Goal: Information Seeking & Learning: Learn about a topic

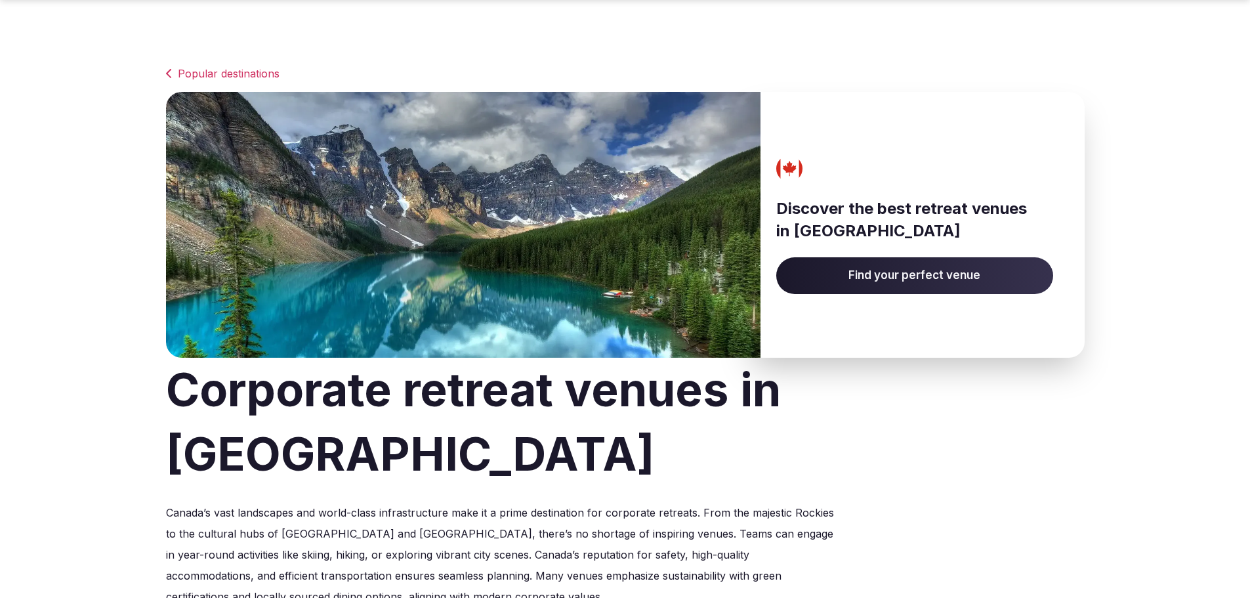
scroll to position [525, 0]
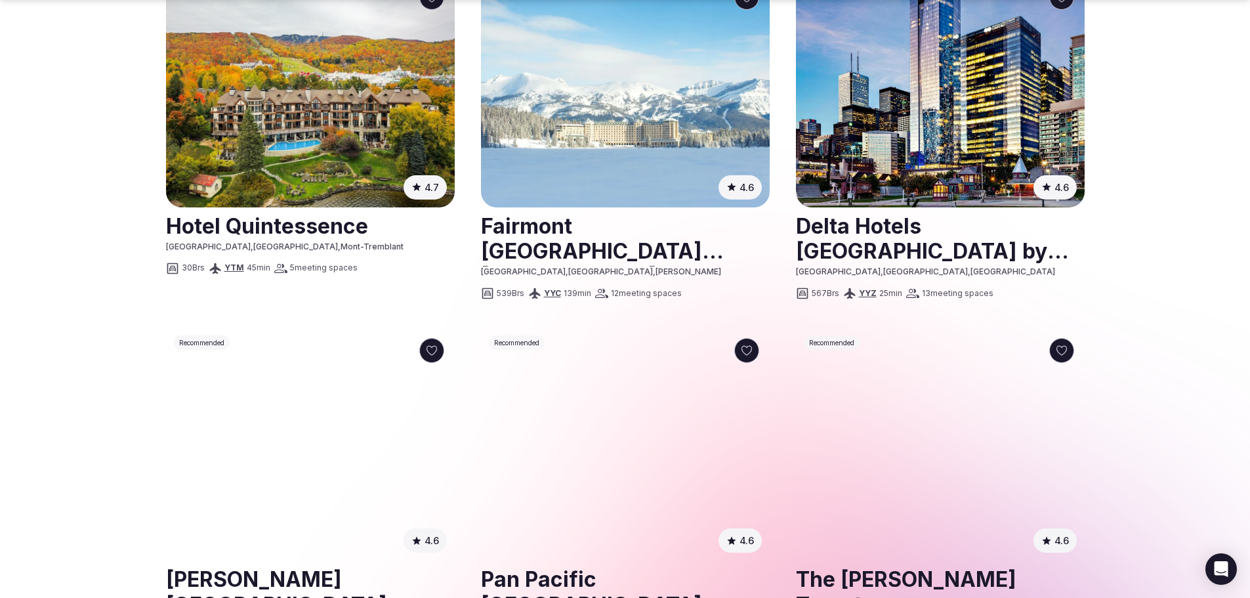
scroll to position [1115, 0]
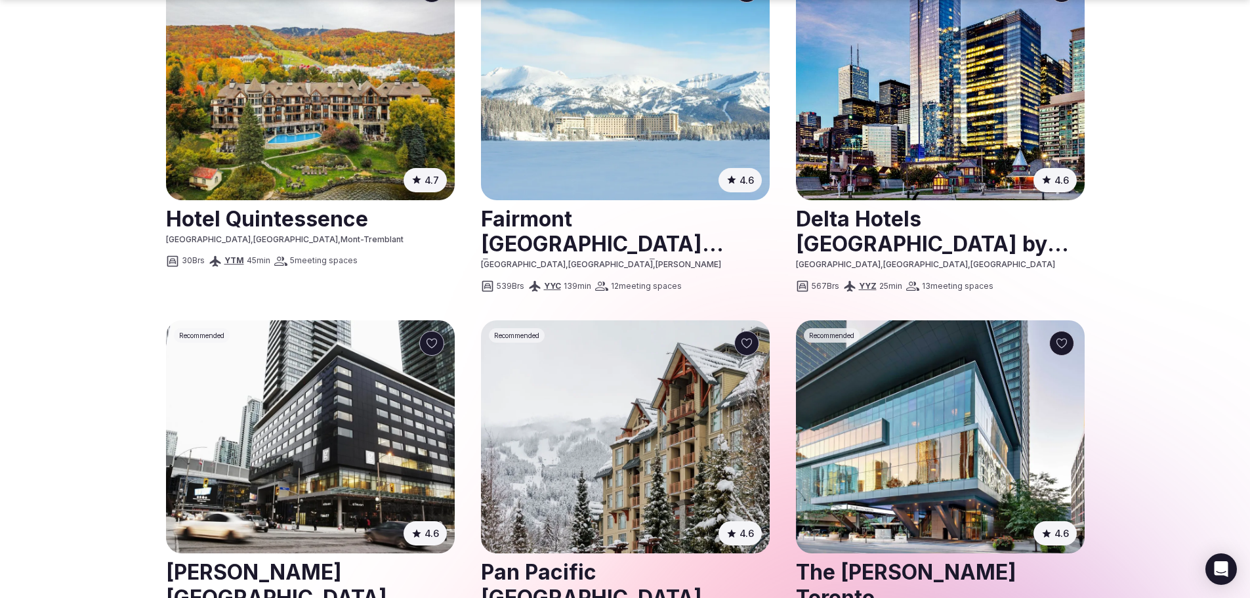
click at [87, 261] on section "Popular destinations Discover the best retreat venues in [GEOGRAPHIC_DATA] Find…" at bounding box center [625, 129] width 1250 height 2410
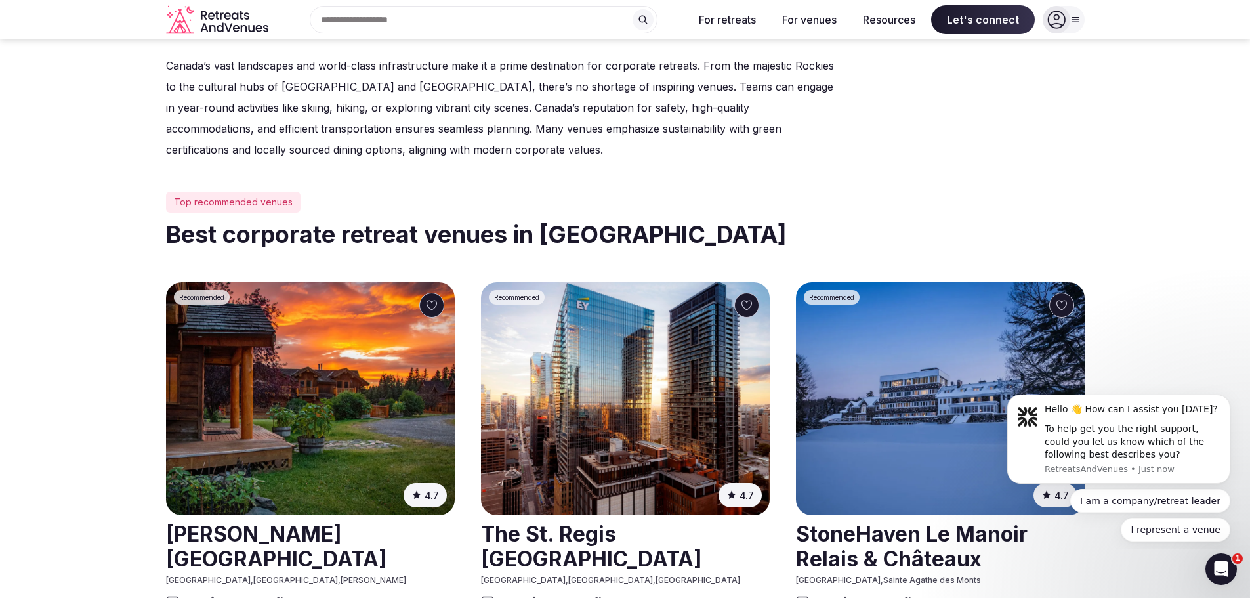
scroll to position [525, 0]
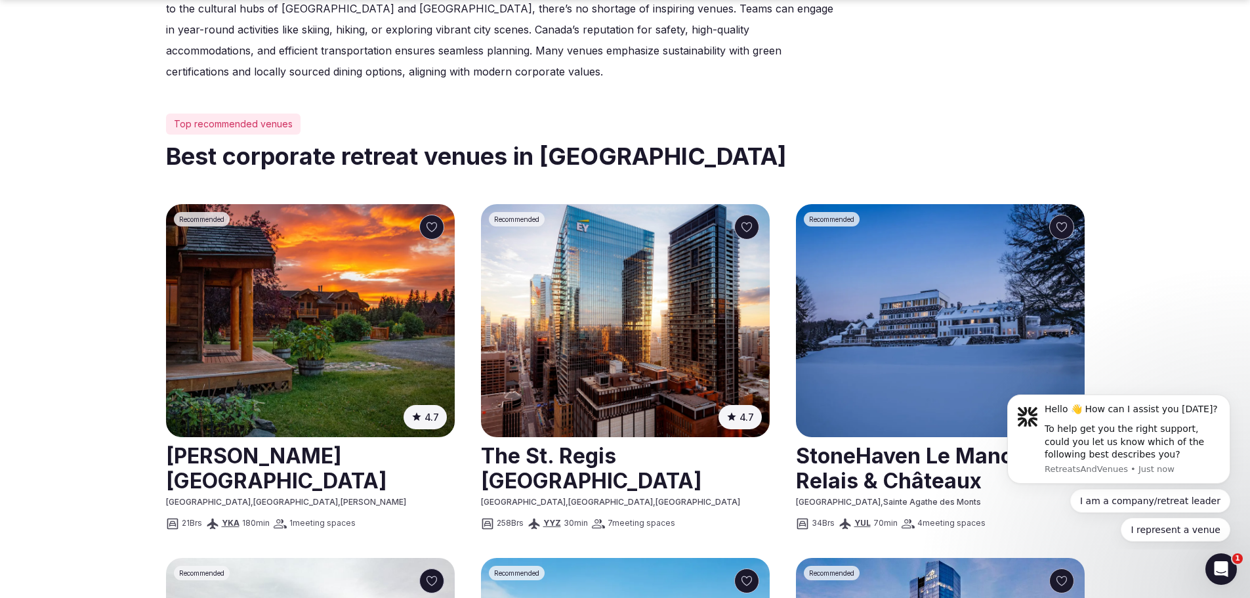
drag, startPoint x: 223, startPoint y: 281, endPoint x: 201, endPoint y: 281, distance: 21.6
click at [223, 281] on img at bounding box center [310, 320] width 289 height 233
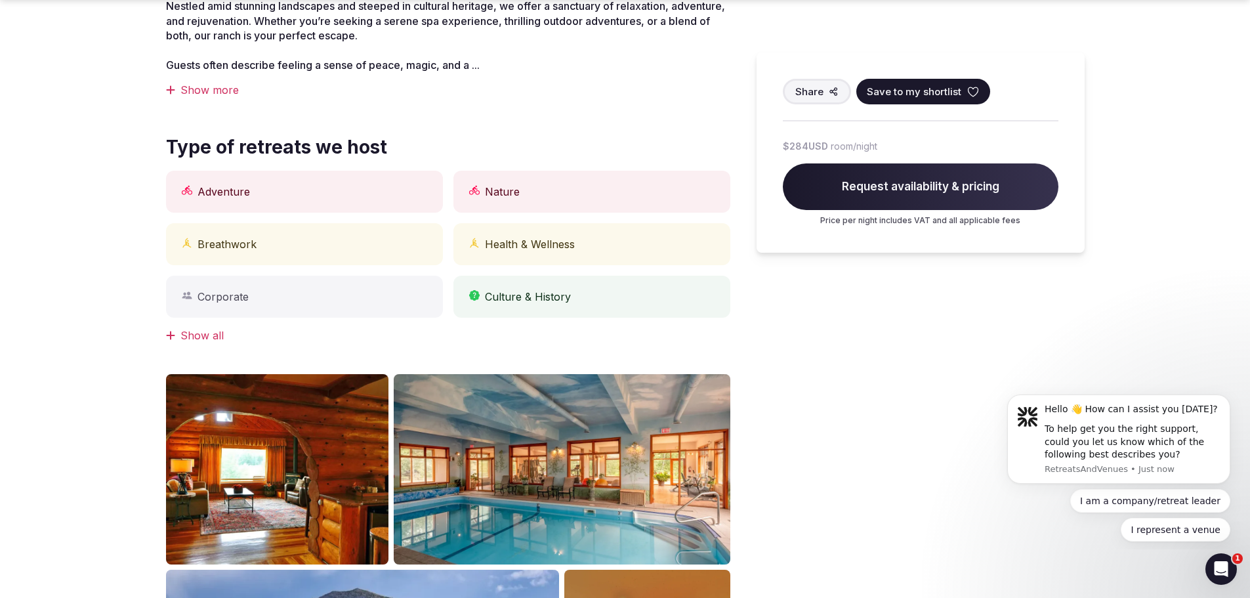
click at [57, 251] on section "Recommended View all photos [PERSON_NAME][GEOGRAPHIC_DATA] [GEOGRAPHIC_DATA], […" at bounding box center [625, 223] width 1250 height 1416
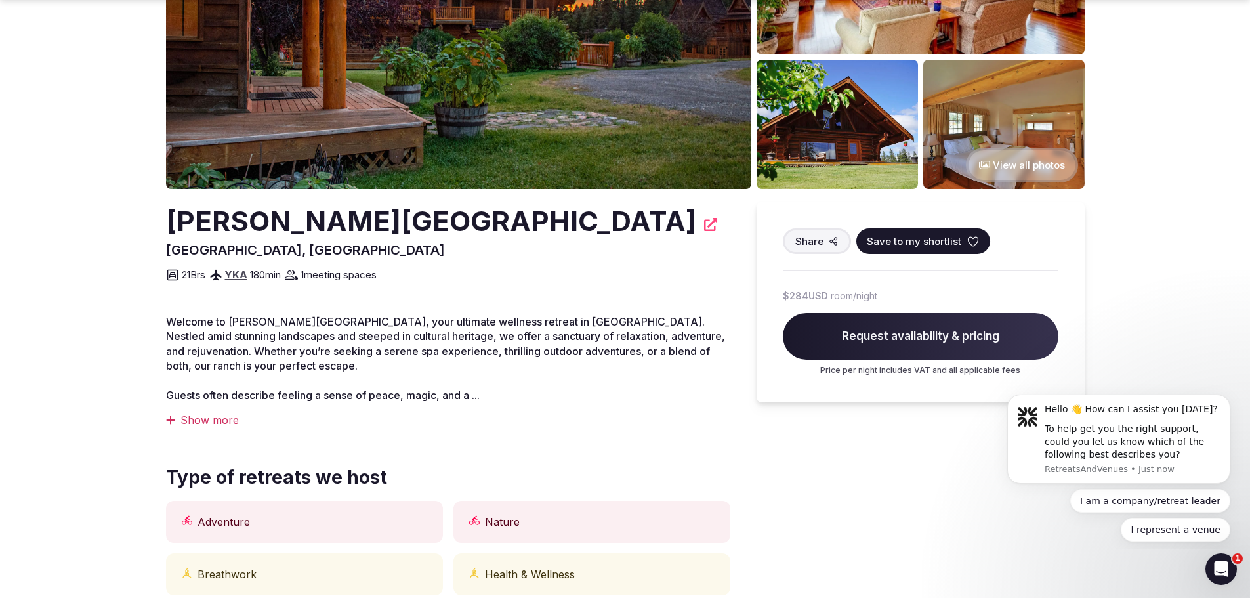
scroll to position [197, 0]
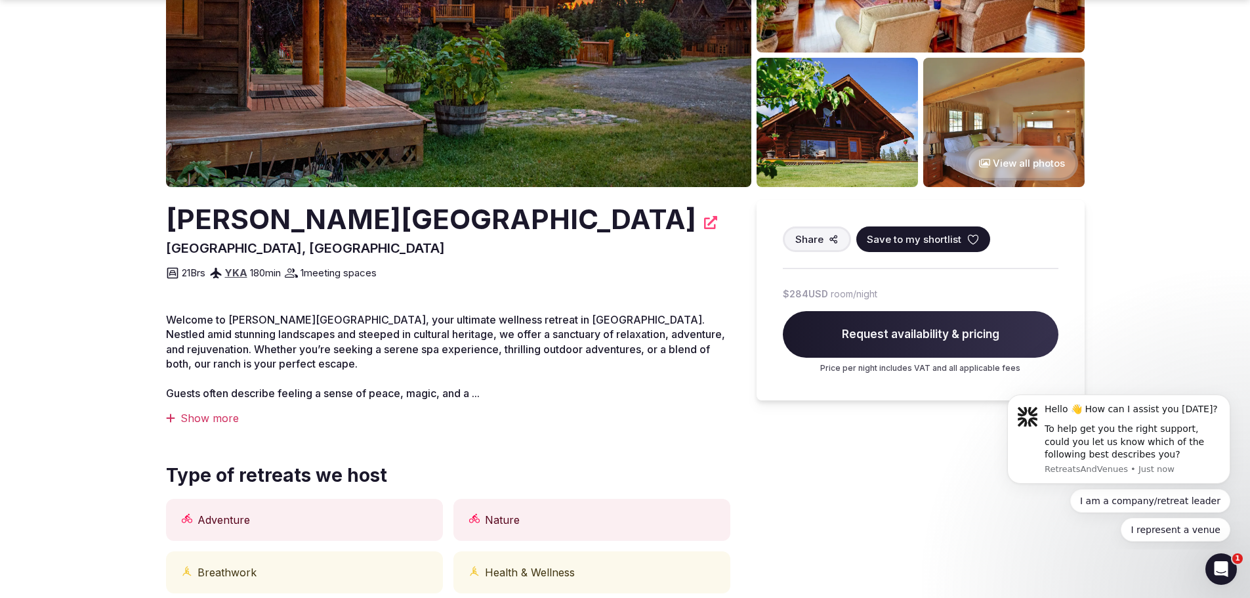
click at [57, 251] on section "Recommended View all photos [PERSON_NAME][GEOGRAPHIC_DATA] [GEOGRAPHIC_DATA], […" at bounding box center [625, 551] width 1250 height 1416
drag, startPoint x: 190, startPoint y: 419, endPoint x: 0, endPoint y: 422, distance: 190.3
click at [190, 420] on div "Show more" at bounding box center [448, 418] width 564 height 14
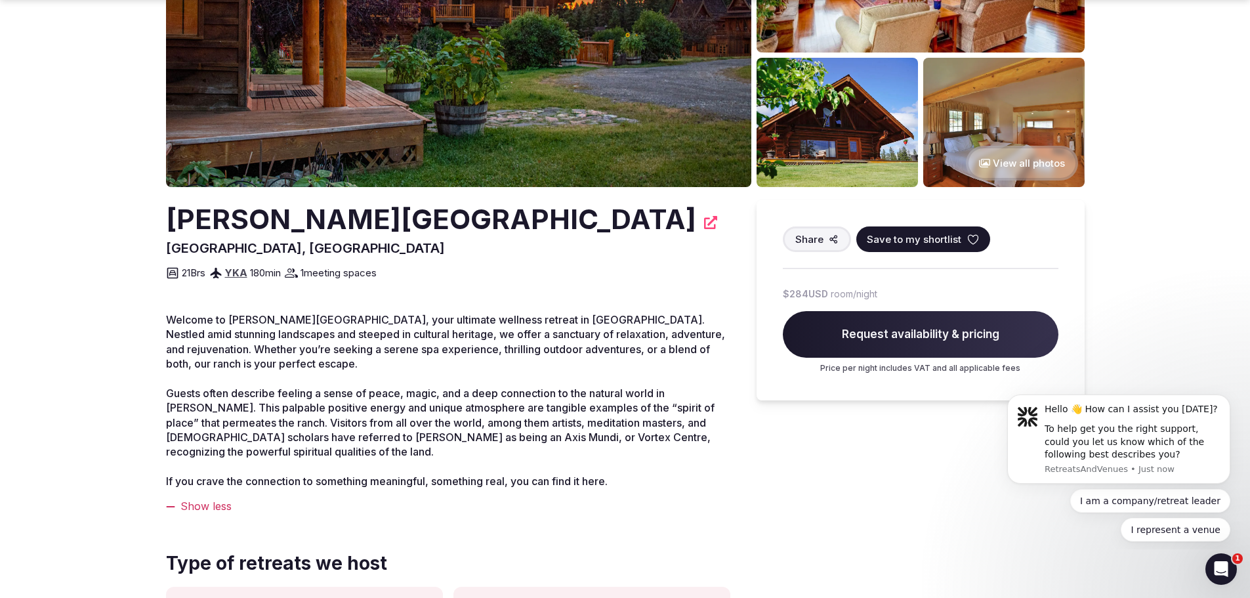
click at [0, 373] on section "Recommended View all photos [PERSON_NAME][GEOGRAPHIC_DATA] [GEOGRAPHIC_DATA], […" at bounding box center [625, 595] width 1250 height 1504
click at [75, 377] on section "Recommended View all photos [PERSON_NAME][GEOGRAPHIC_DATA] [GEOGRAPHIC_DATA], […" at bounding box center [625, 595] width 1250 height 1504
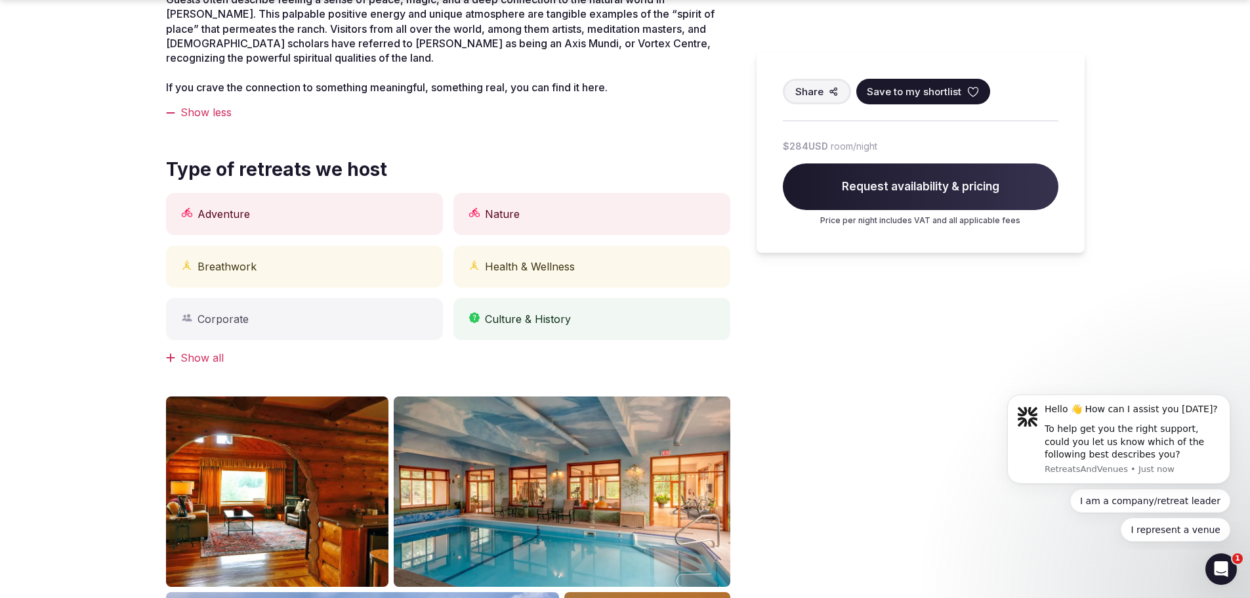
click at [75, 377] on section "Recommended View all photos [PERSON_NAME][GEOGRAPHIC_DATA] [GEOGRAPHIC_DATA], […" at bounding box center [625, 201] width 1250 height 1504
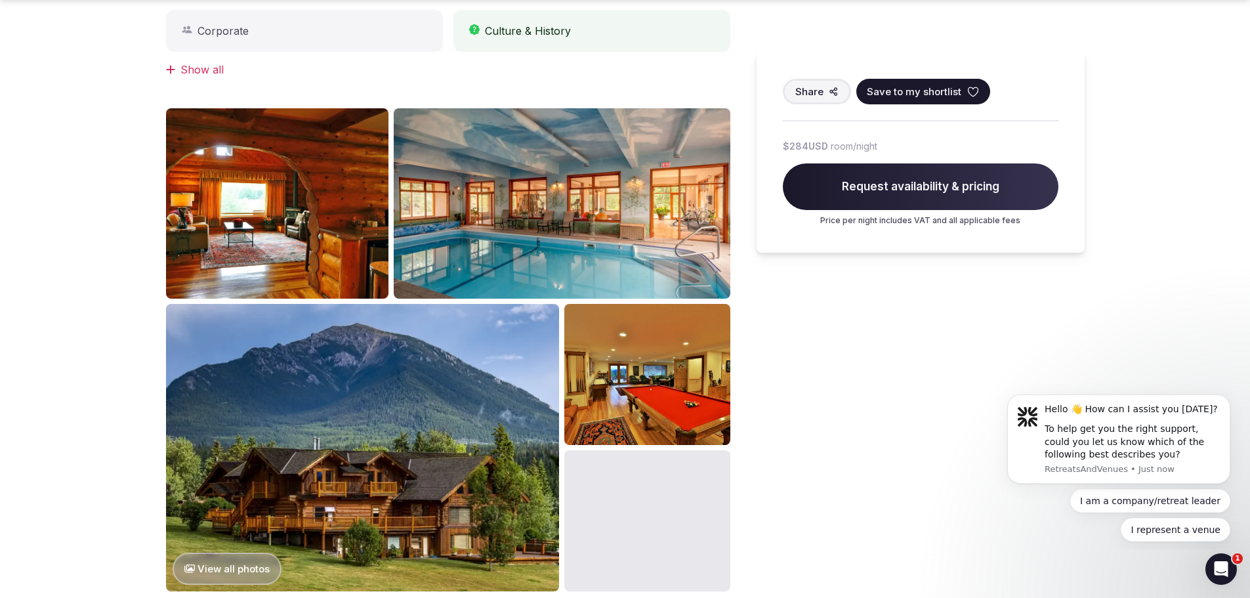
scroll to position [918, 0]
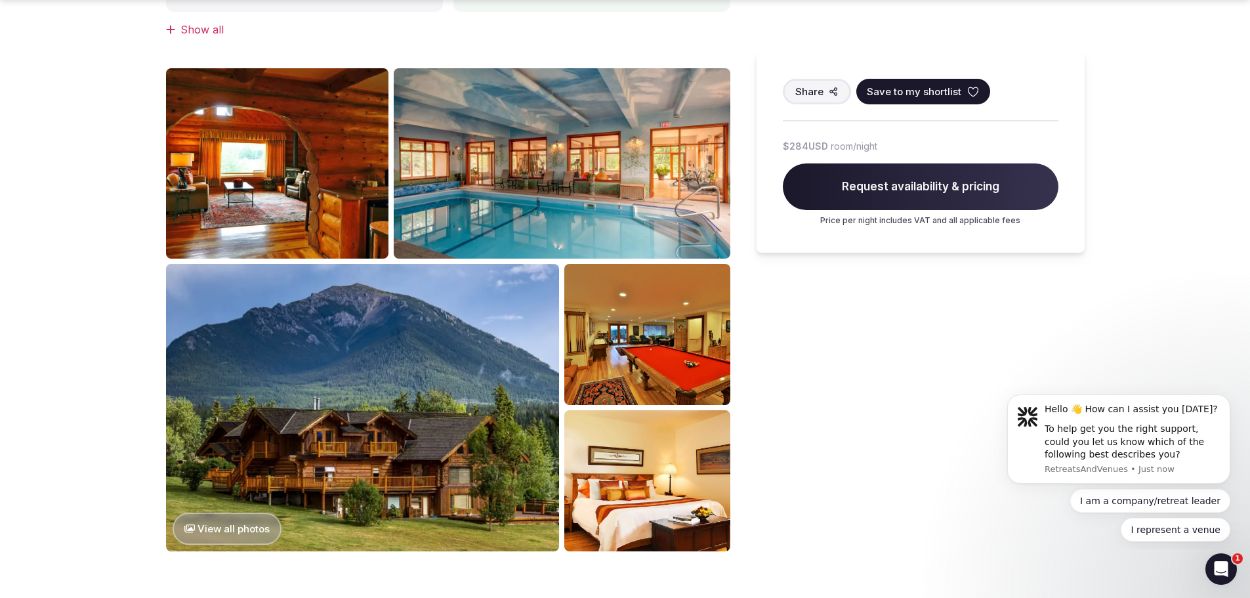
click at [211, 534] on button "View all photos" at bounding box center [228, 528] width 110 height 32
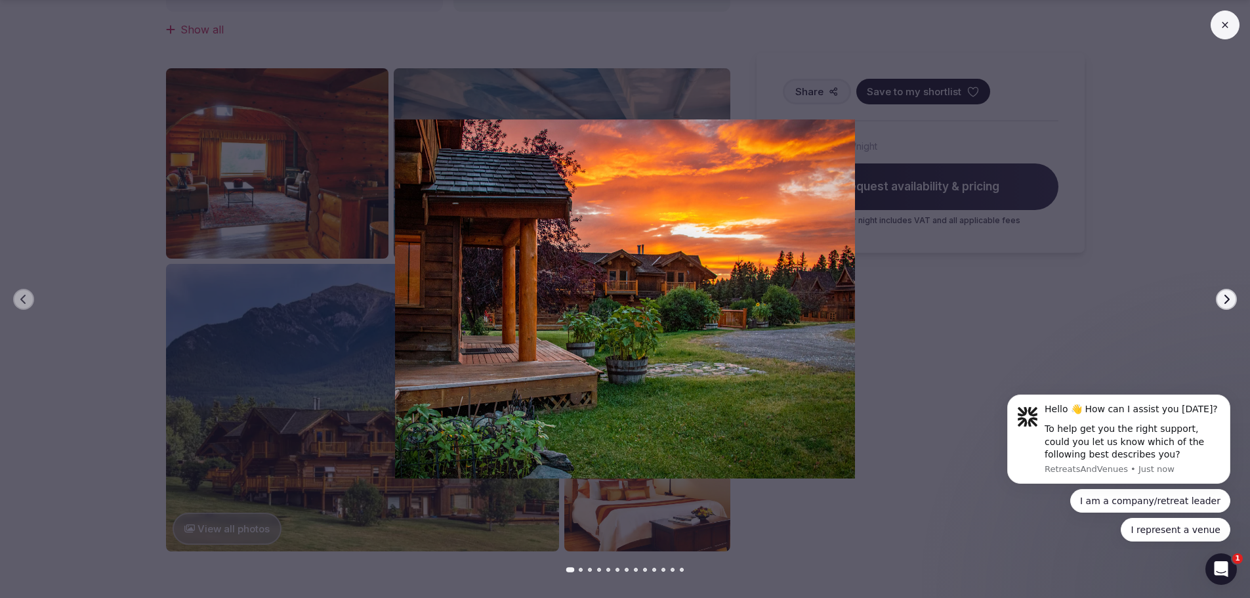
click at [1226, 292] on button "Next slide" at bounding box center [1226, 299] width 21 height 21
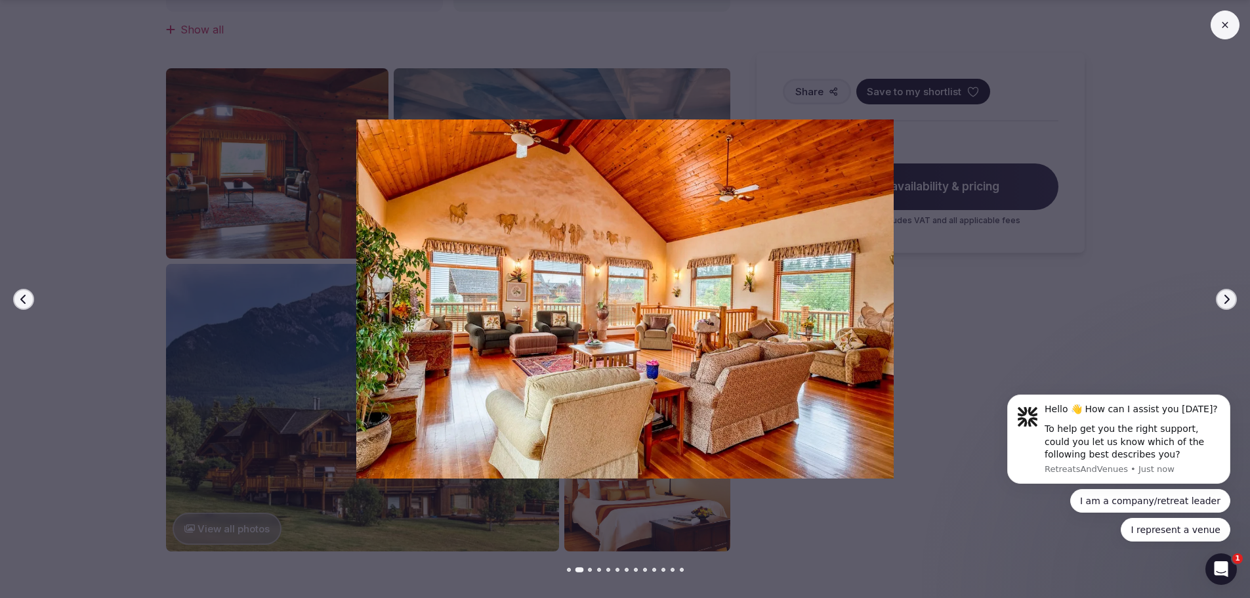
click at [1226, 292] on button "Next slide" at bounding box center [1226, 299] width 21 height 21
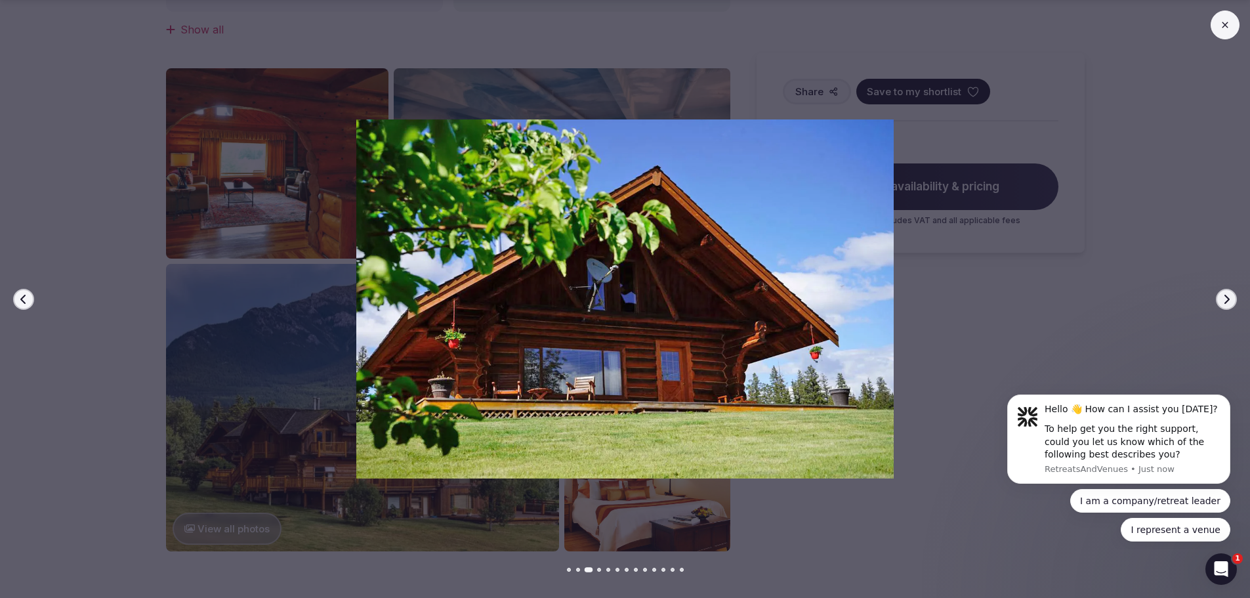
click at [1226, 292] on button "Next slide" at bounding box center [1226, 299] width 21 height 21
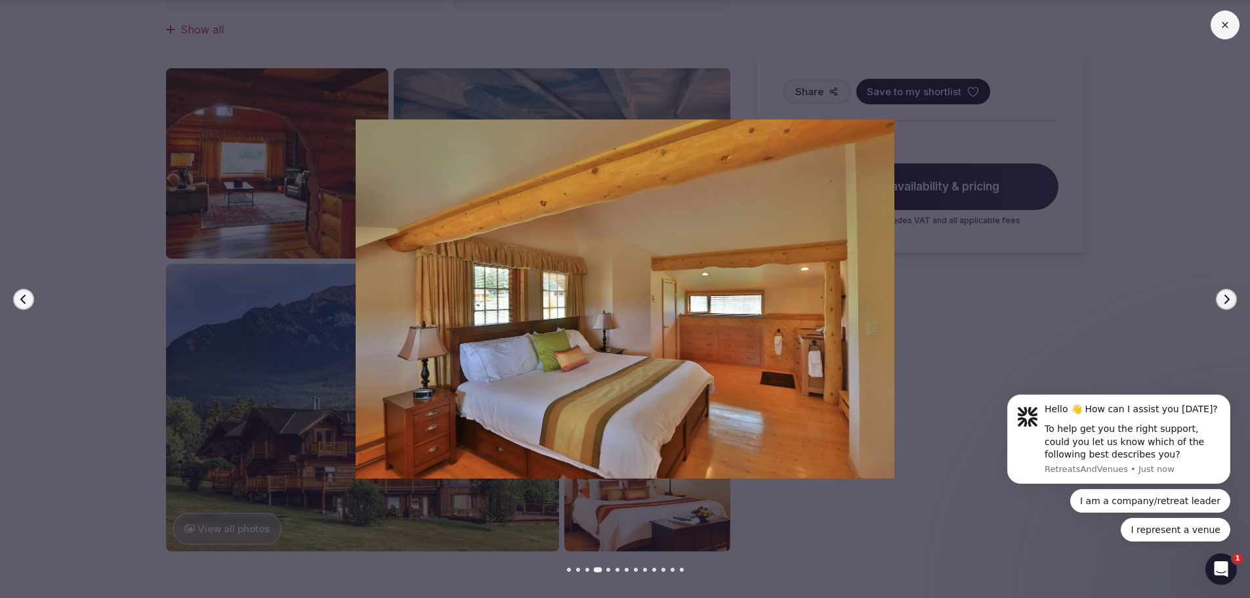
click at [1226, 292] on button "Next slide" at bounding box center [1226, 299] width 21 height 21
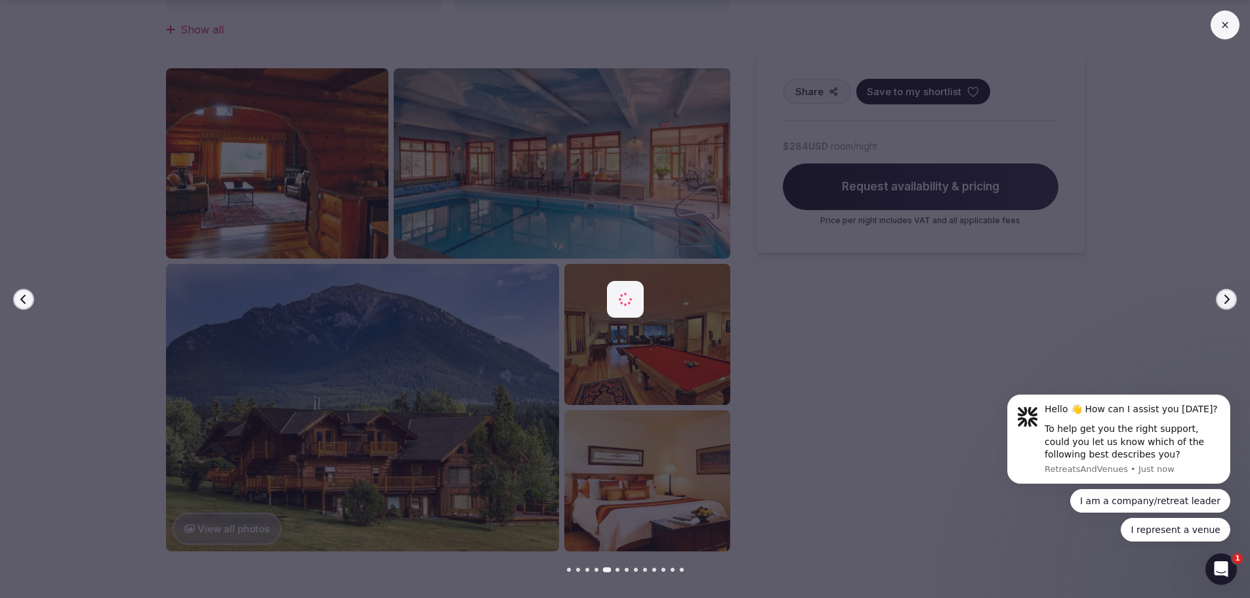
click at [1226, 292] on button "Next slide" at bounding box center [1226, 299] width 21 height 21
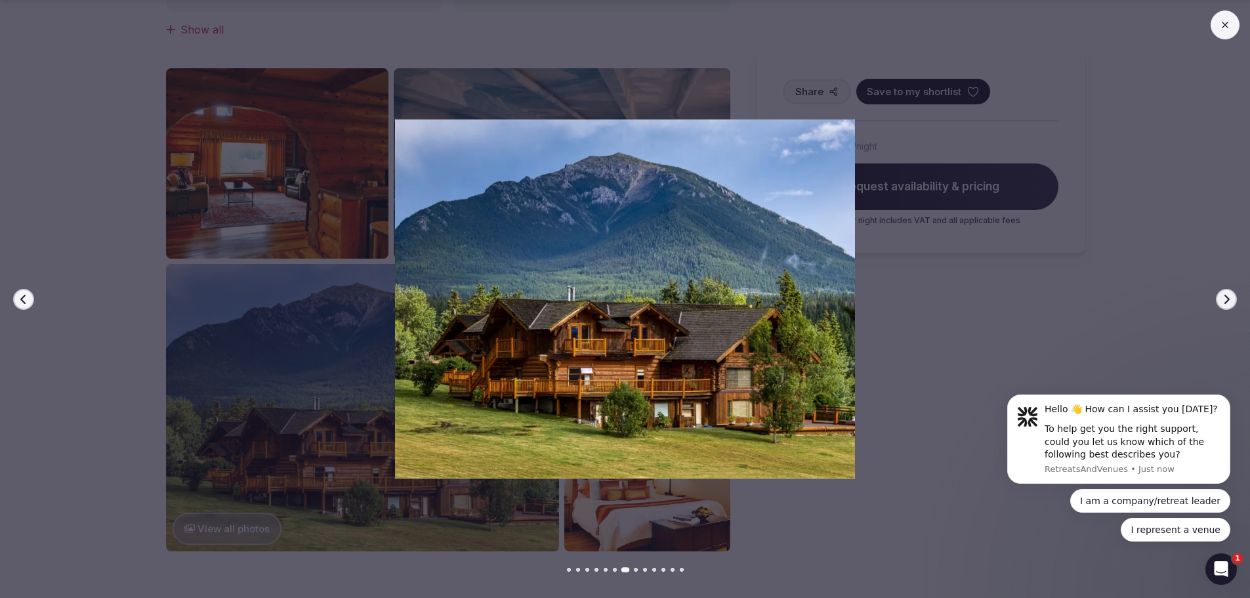
click at [1226, 292] on button "Next slide" at bounding box center [1226, 299] width 21 height 21
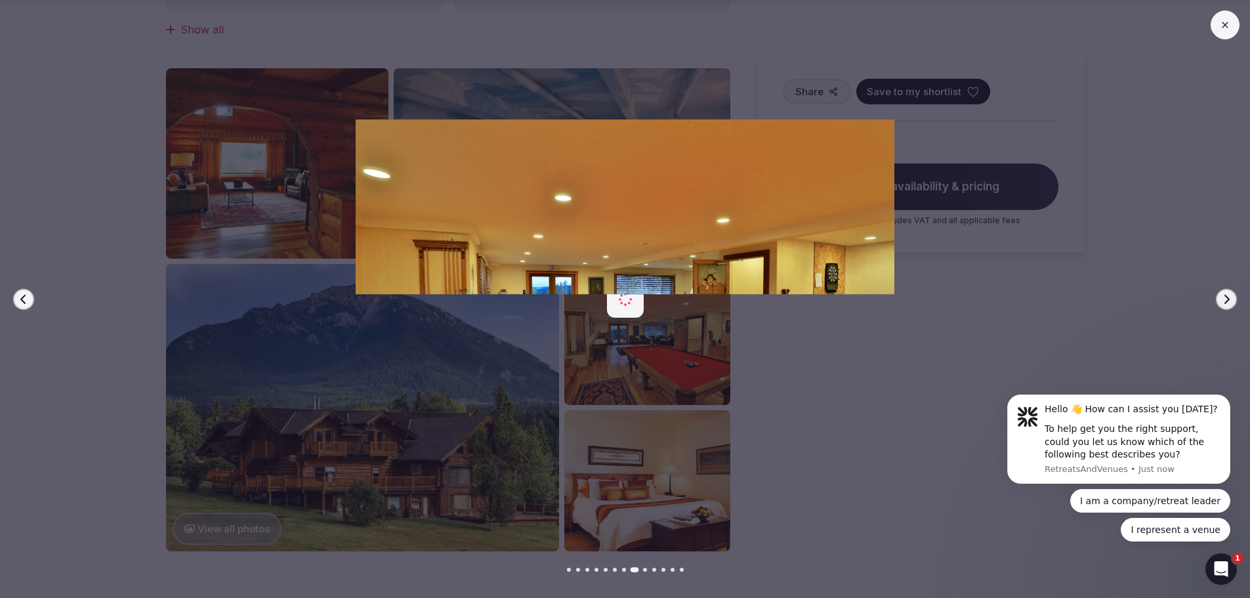
click at [1226, 292] on button "Next slide" at bounding box center [1226, 299] width 21 height 21
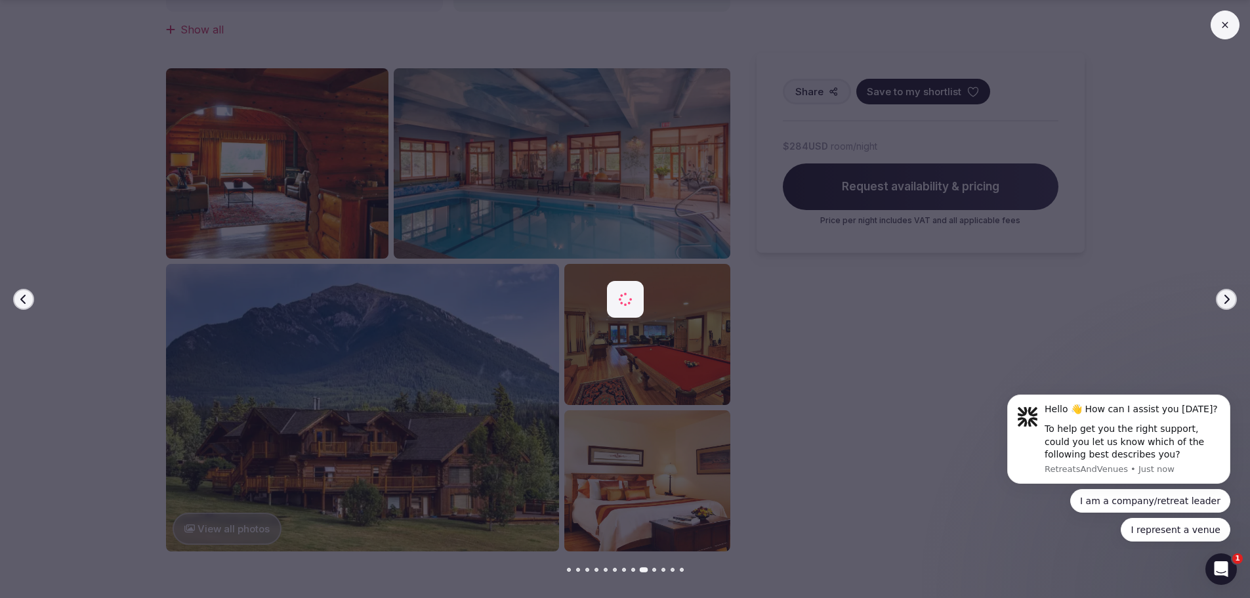
click at [1226, 292] on button "Next slide" at bounding box center [1226, 299] width 21 height 21
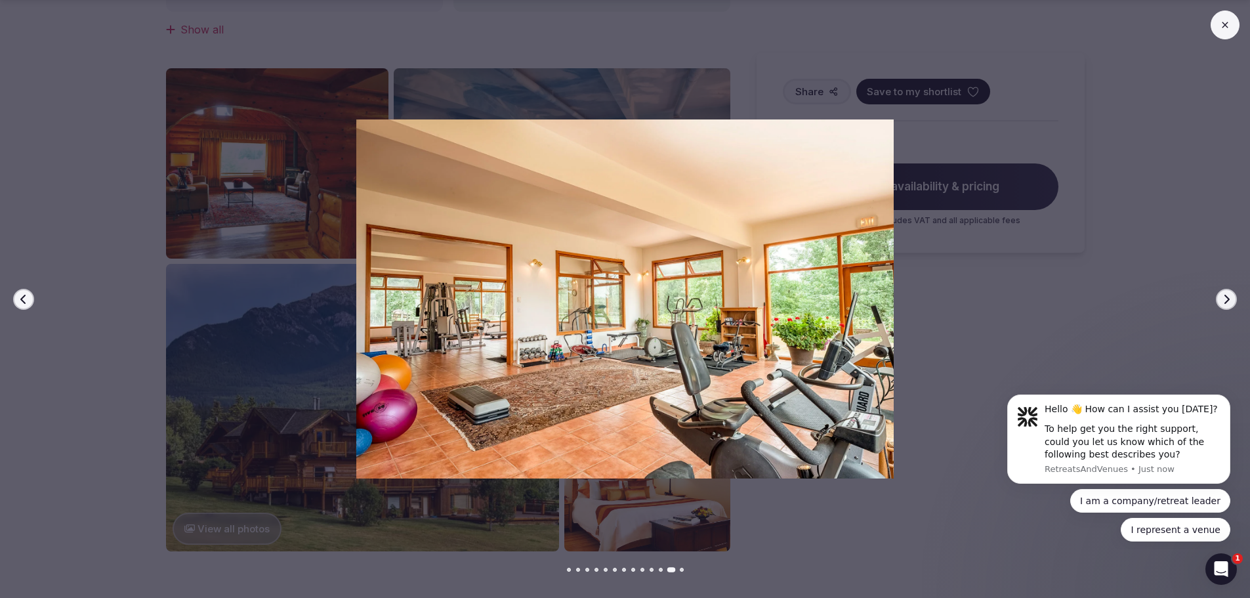
click at [1226, 292] on button "Next slide" at bounding box center [1226, 299] width 21 height 21
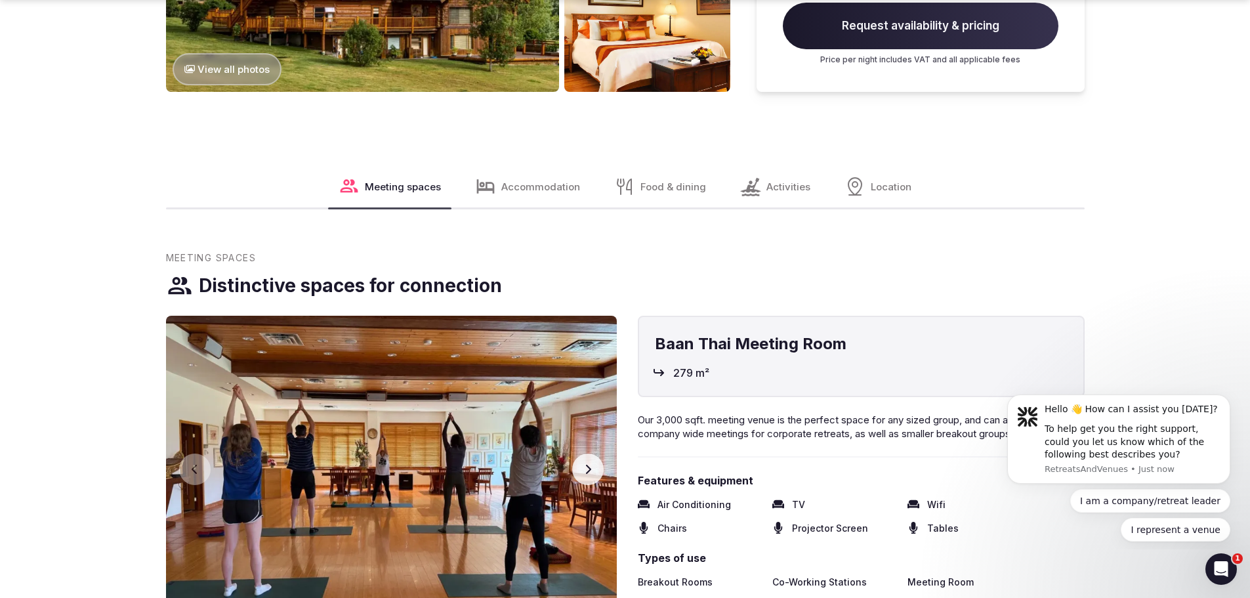
scroll to position [1443, 0]
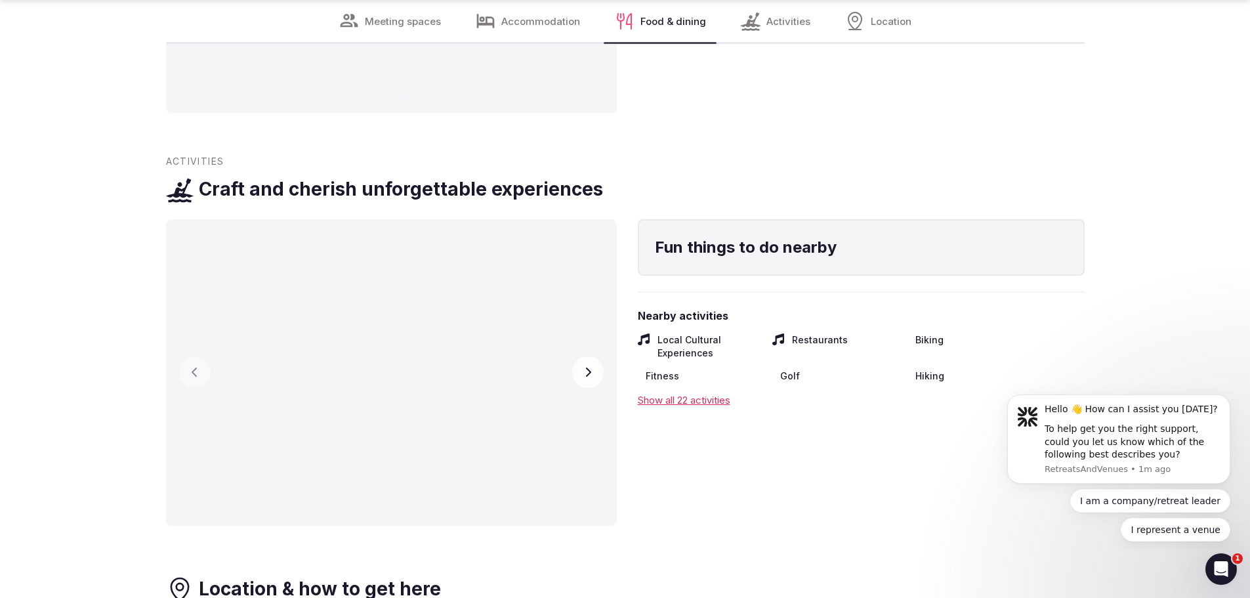
scroll to position [2821, 0]
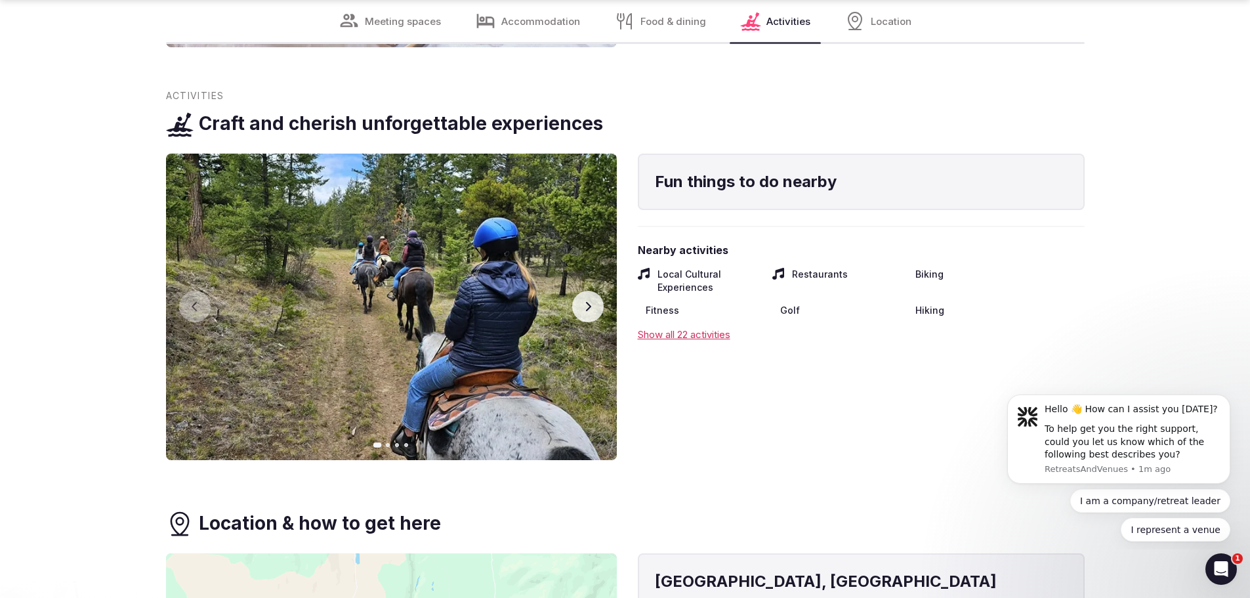
click at [674, 327] on div "Show all 22 activities" at bounding box center [861, 334] width 447 height 14
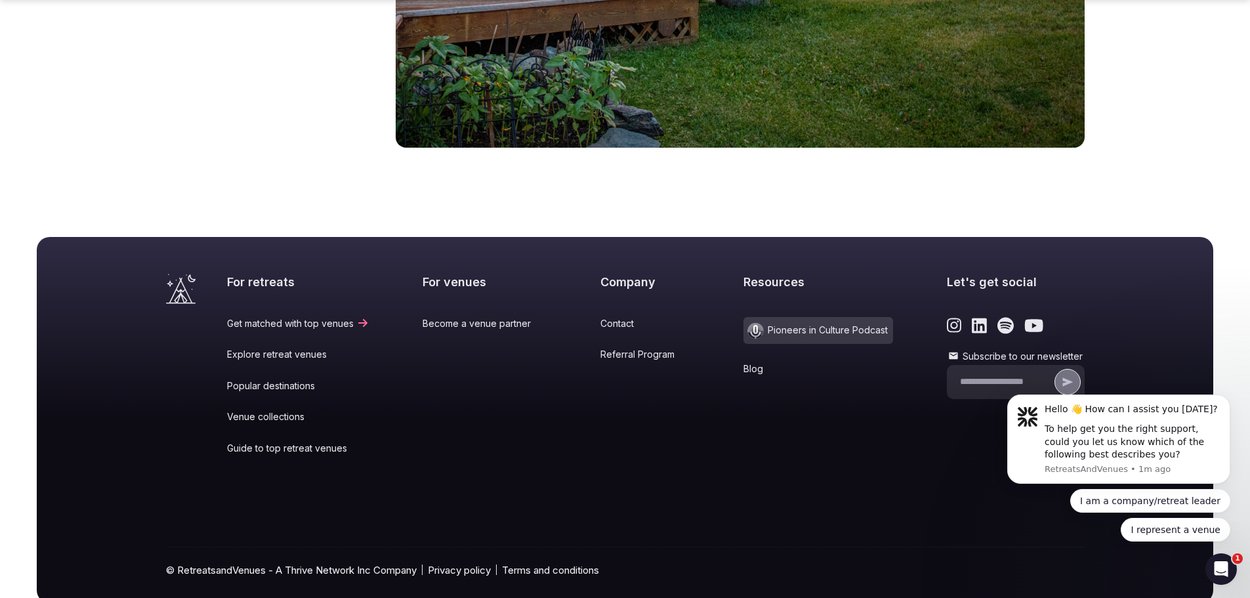
scroll to position [4245, 0]
